Goal: Transaction & Acquisition: Obtain resource

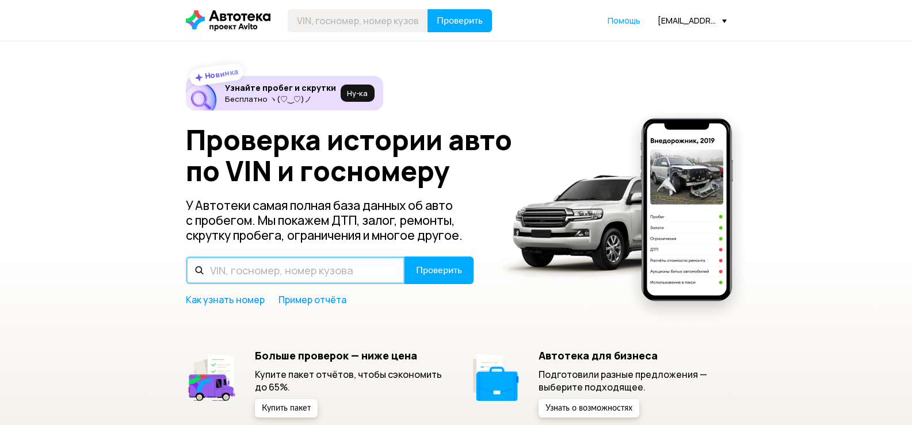
click at [316, 270] on input "text" at bounding box center [295, 271] width 219 height 28
type input "["
type input "Х582РТ102"
click at [405, 257] on button "Проверить" at bounding box center [439, 271] width 69 height 28
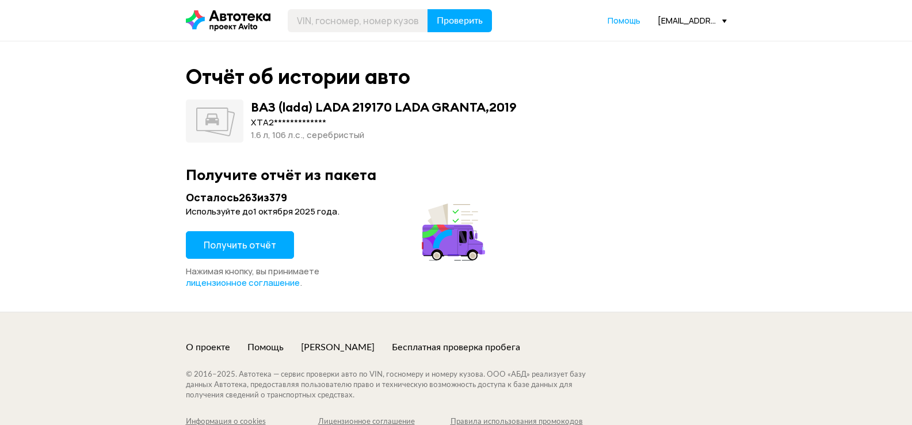
click at [257, 253] on button "Получить отчёт" at bounding box center [240, 245] width 108 height 28
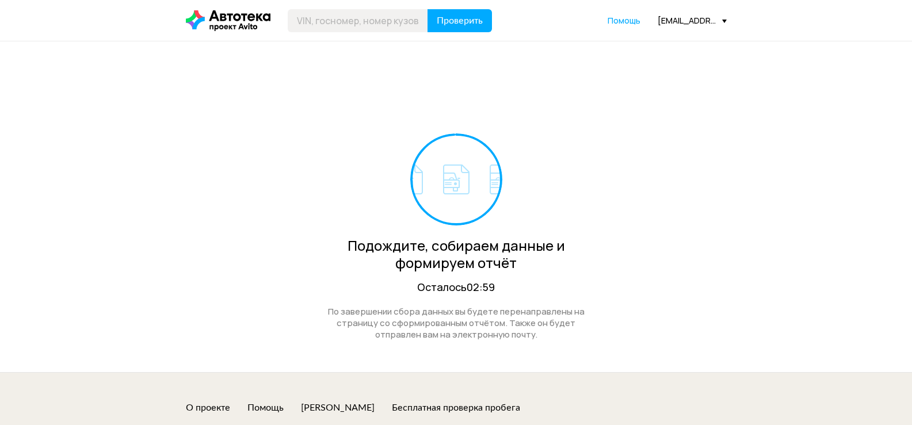
click at [687, 20] on div "[EMAIL_ADDRESS][DOMAIN_NAME]" at bounding box center [692, 20] width 69 height 11
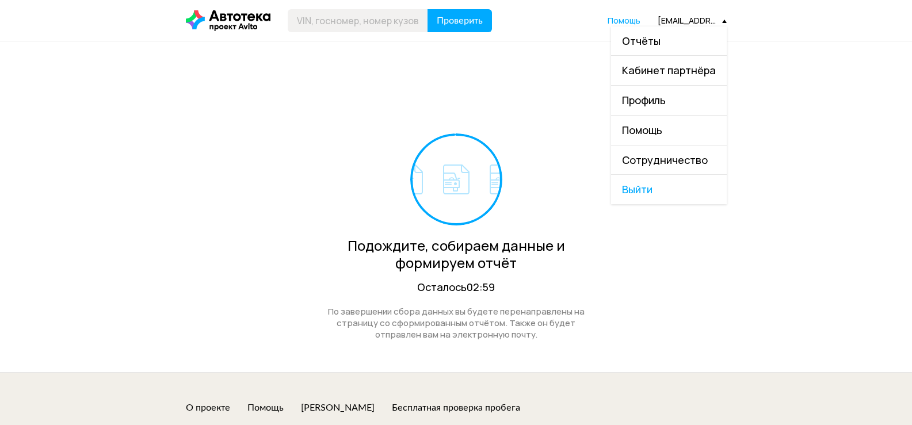
click at [676, 39] on link "Отчёты" at bounding box center [669, 40] width 116 height 29
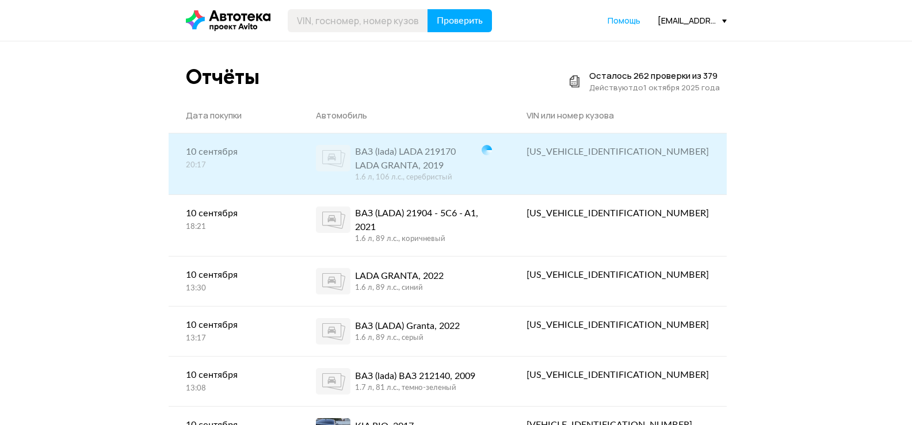
click at [654, 157] on div "[US_VEHICLE_IDENTIFICATION_NUMBER]" at bounding box center [618, 152] width 182 height 14
copy div "[US_VEHICLE_IDENTIFICATION_NUMBER]"
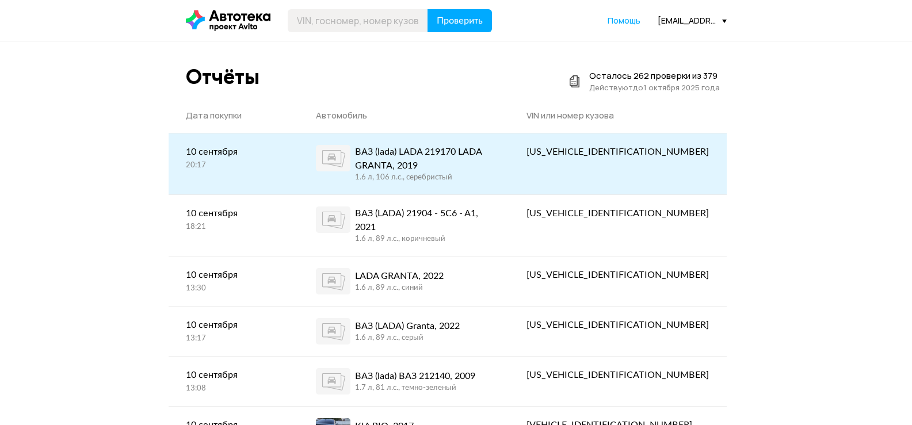
click at [510, 144] on link "ВАЗ (lada) LADA 219170 LADA GRANTA, 2019 1.6 л, 106 л.c., серебристый" at bounding box center [404, 164] width 211 height 61
